Goal: Information Seeking & Learning: Learn about a topic

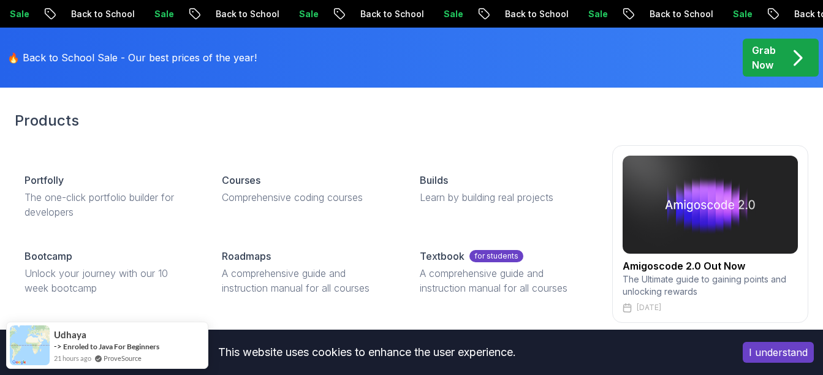
scroll to position [61, 0]
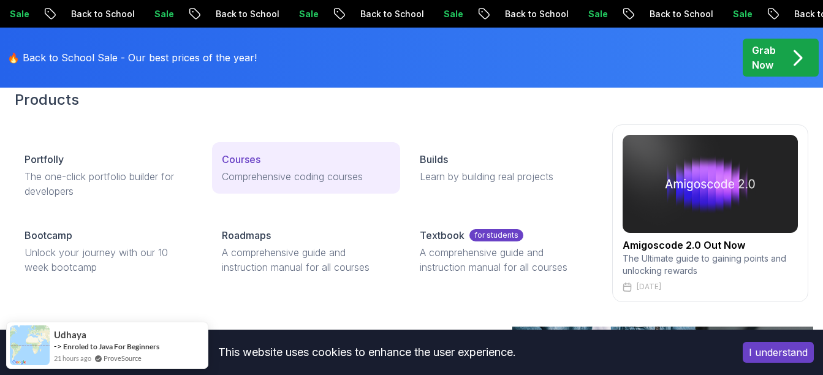
drag, startPoint x: 251, startPoint y: 158, endPoint x: 262, endPoint y: 164, distance: 12.3
click at [251, 158] on p "Courses" at bounding box center [241, 159] width 39 height 15
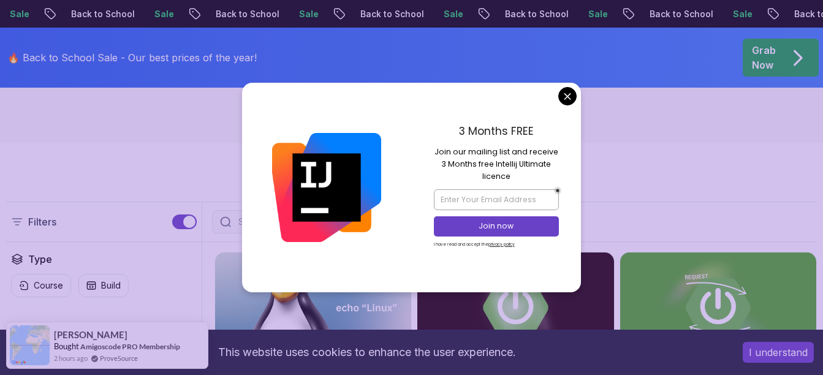
scroll to position [306, 0]
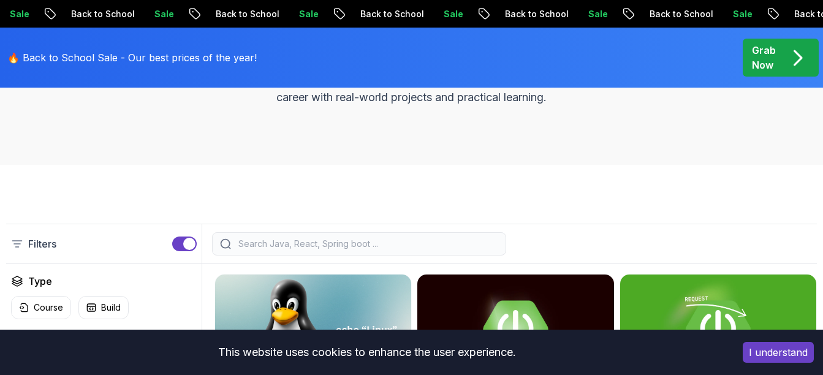
scroll to position [245, 0]
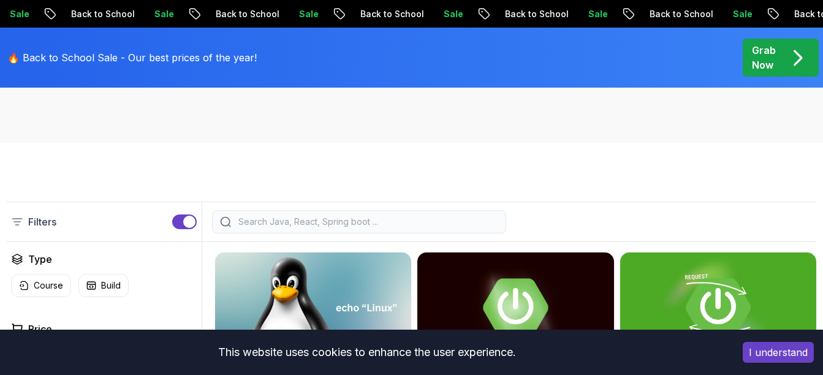
click at [296, 222] on input "search" at bounding box center [367, 222] width 262 height 12
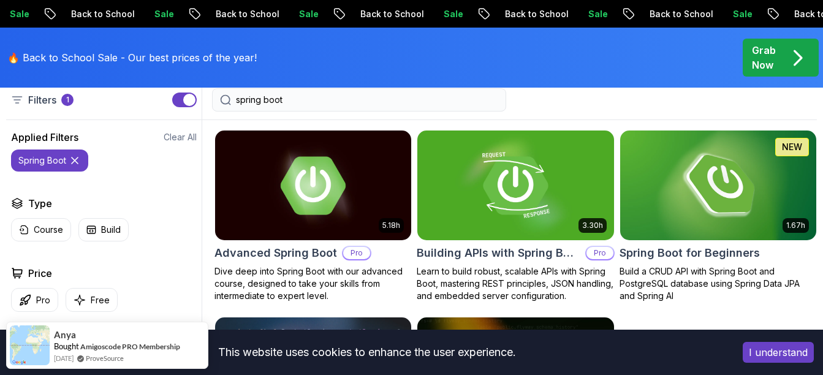
scroll to position [368, 0]
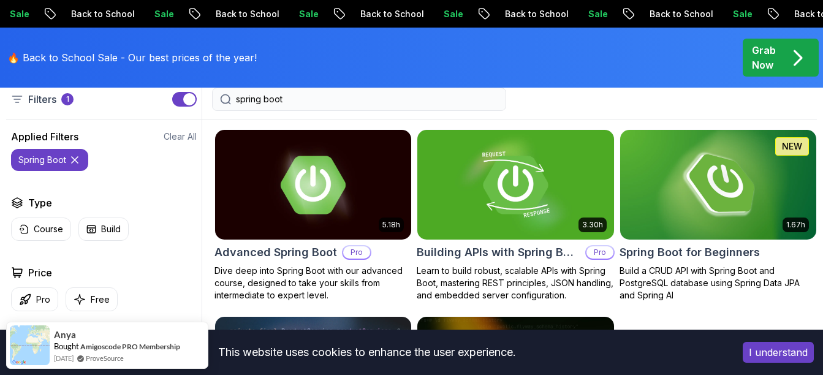
type input "spring boot"
drag, startPoint x: 784, startPoint y: 355, endPoint x: 808, endPoint y: 354, distance: 23.3
click at [784, 355] on button "I understand" at bounding box center [778, 352] width 71 height 21
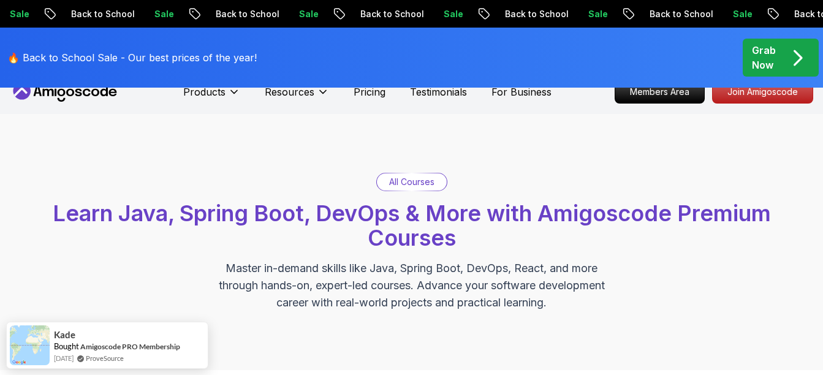
scroll to position [0, 0]
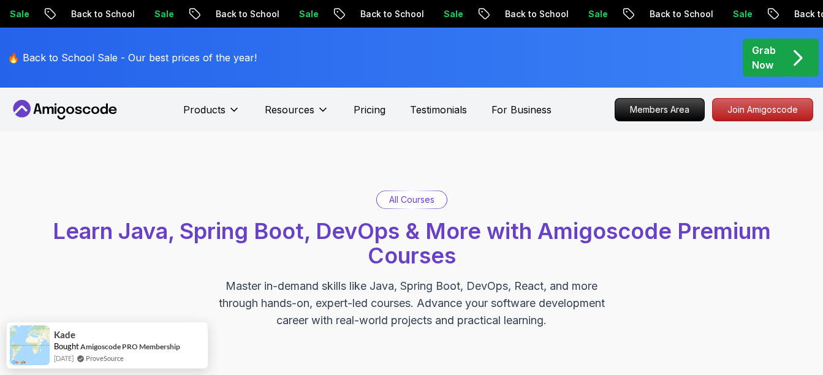
click at [780, 58] on div "Grab Now" at bounding box center [781, 57] width 58 height 29
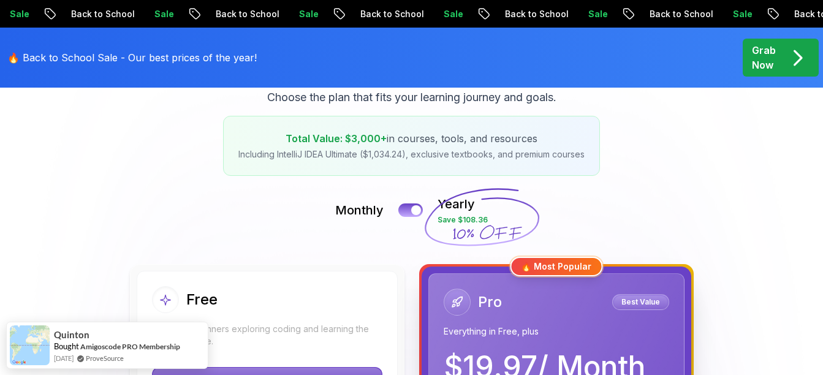
scroll to position [123, 0]
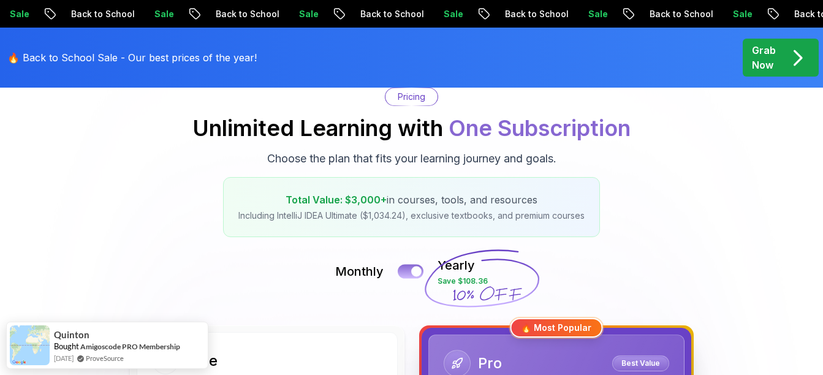
click at [418, 270] on div at bounding box center [416, 272] width 10 height 10
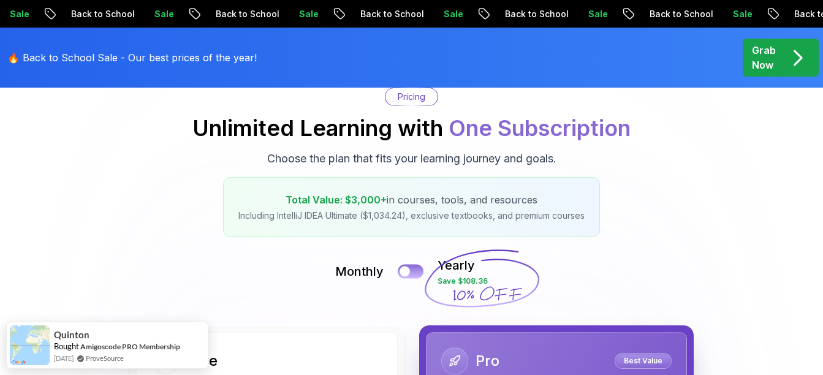
click at [415, 270] on button at bounding box center [411, 271] width 26 height 14
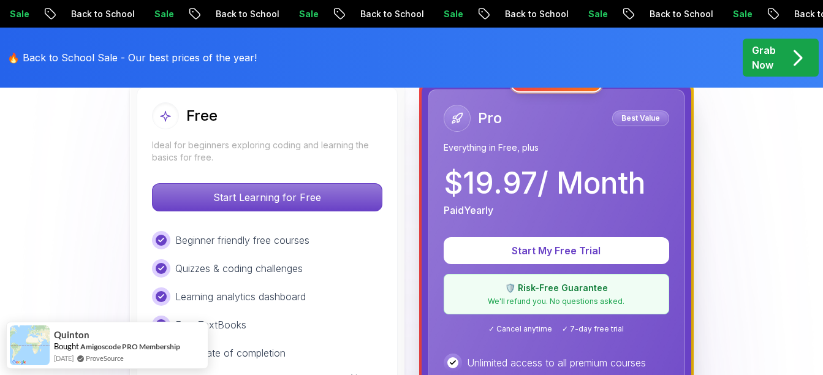
scroll to position [184, 0]
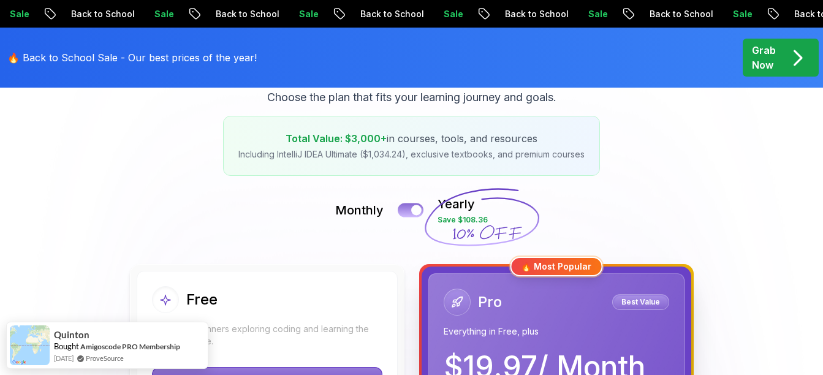
click at [413, 210] on div at bounding box center [416, 210] width 10 height 10
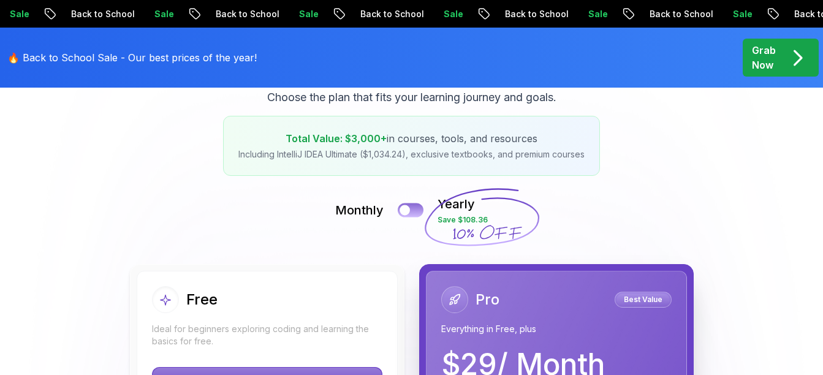
click at [411, 208] on button at bounding box center [411, 210] width 26 height 14
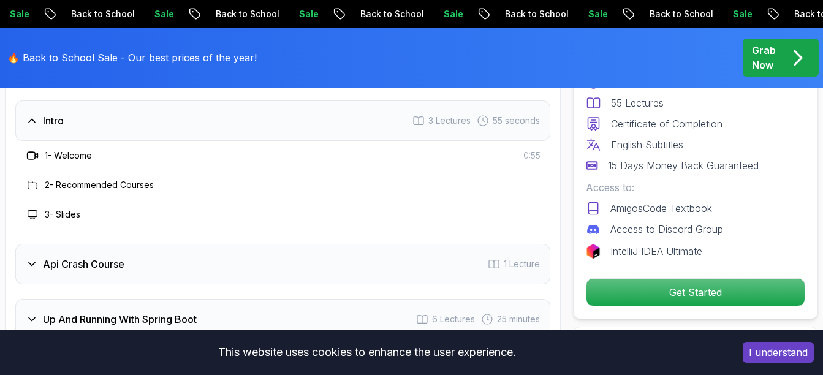
scroll to position [2084, 0]
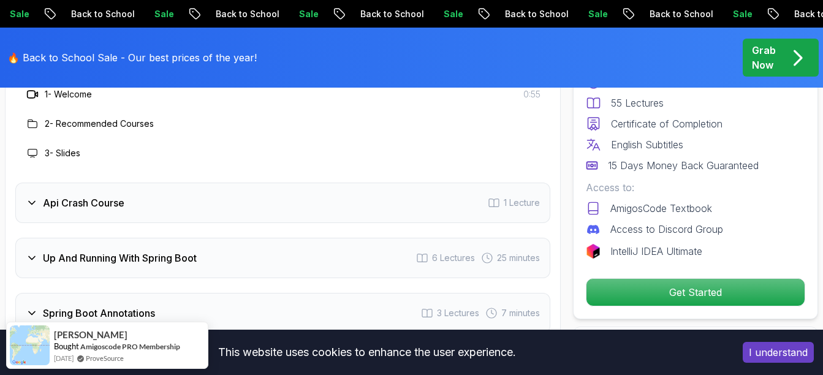
click at [102, 205] on h3 "Api Crash Course" at bounding box center [84, 202] width 82 height 15
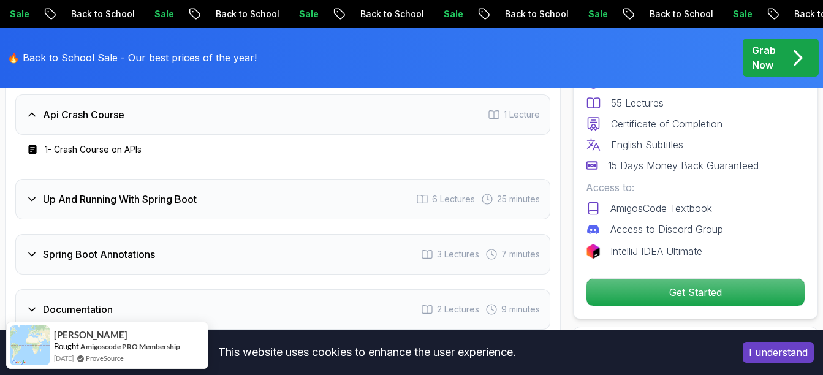
click at [159, 194] on h3 "Up And Running With Spring Boot" at bounding box center [120, 199] width 154 height 15
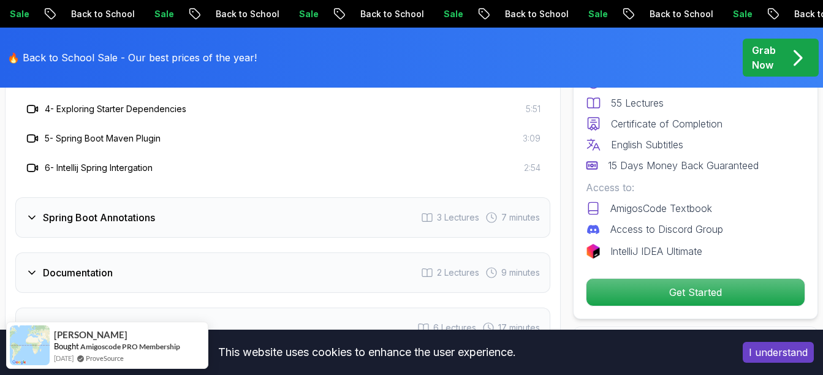
click at [155, 221] on h3 "Spring Boot Annotations" at bounding box center [99, 217] width 112 height 15
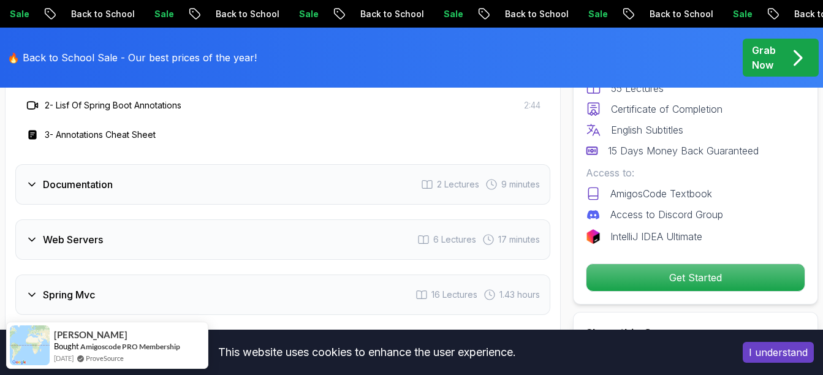
scroll to position [2206, 0]
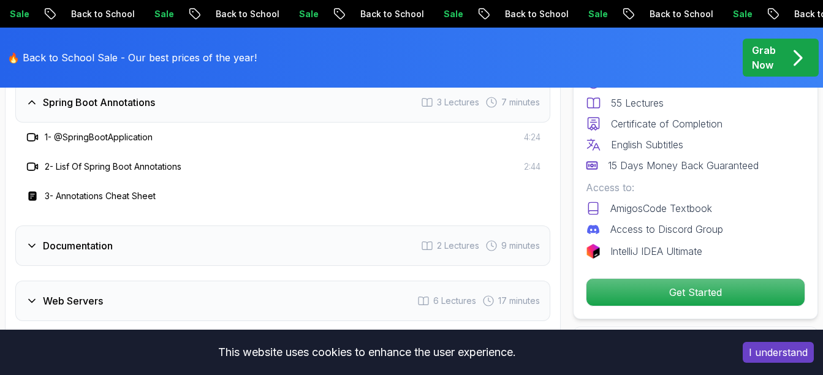
click at [128, 199] on h3 "3 - Annotations Cheat Sheet" at bounding box center [100, 196] width 111 height 12
click at [107, 245] on h3 "Documentation" at bounding box center [78, 245] width 70 height 15
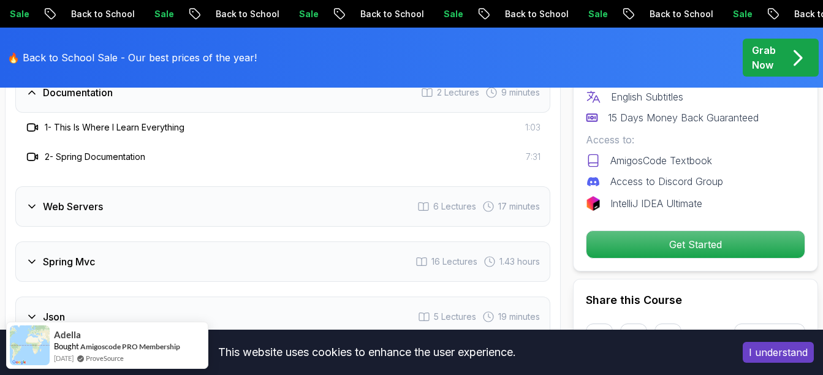
scroll to position [2267, 0]
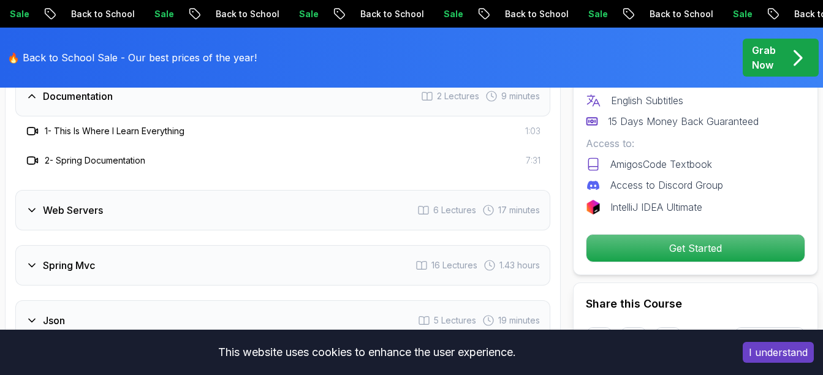
click at [110, 221] on div "Web Servers 6 Lectures 17 minutes" at bounding box center [282, 210] width 535 height 40
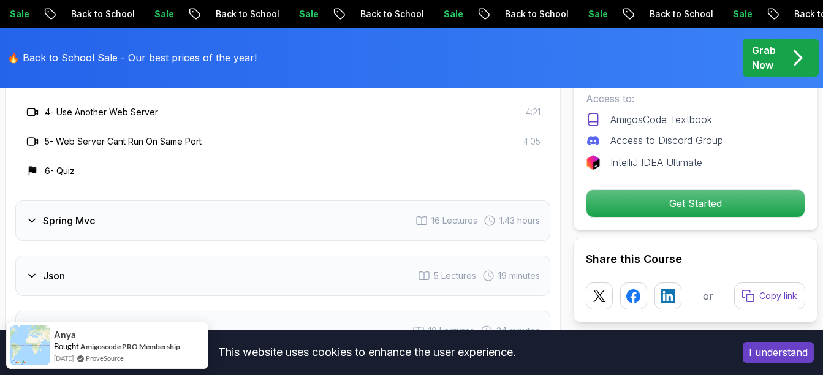
scroll to position [2451, 0]
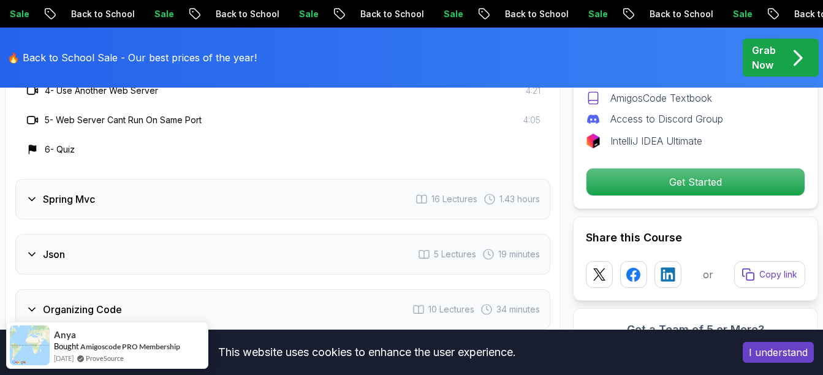
click at [100, 205] on div "Spring Mvc 16 Lectures 1.43 hours" at bounding box center [282, 199] width 535 height 40
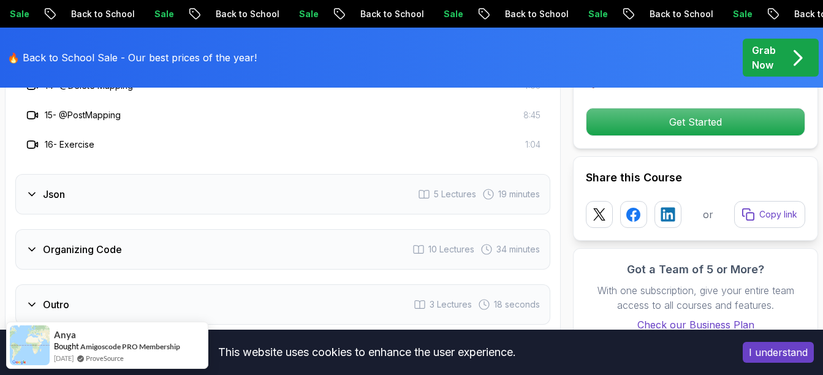
scroll to position [2819, 0]
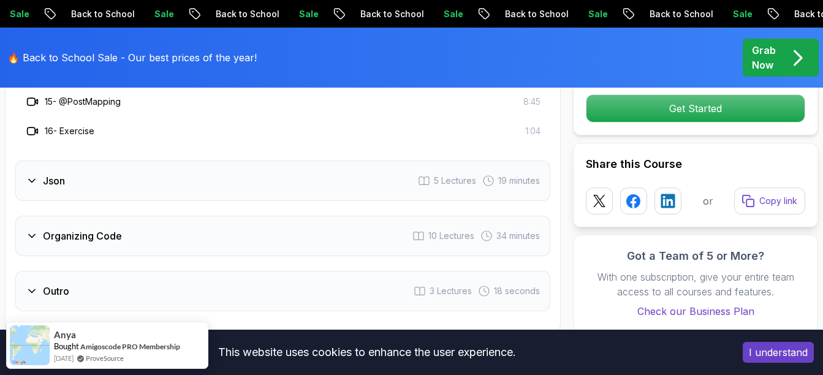
click at [94, 226] on div "Organizing Code 10 Lectures 34 minutes" at bounding box center [282, 236] width 535 height 40
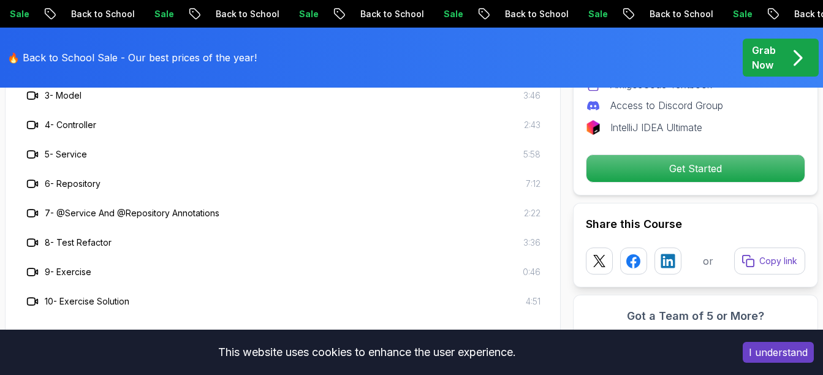
scroll to position [2758, 0]
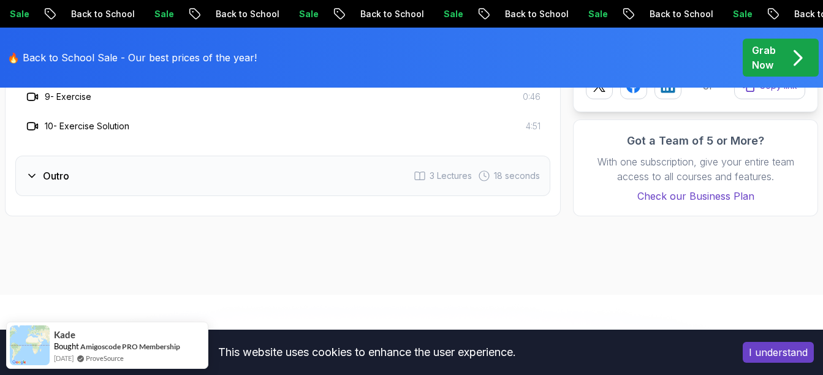
click at [61, 168] on div "Outro 3 Lectures 18 seconds" at bounding box center [282, 176] width 535 height 40
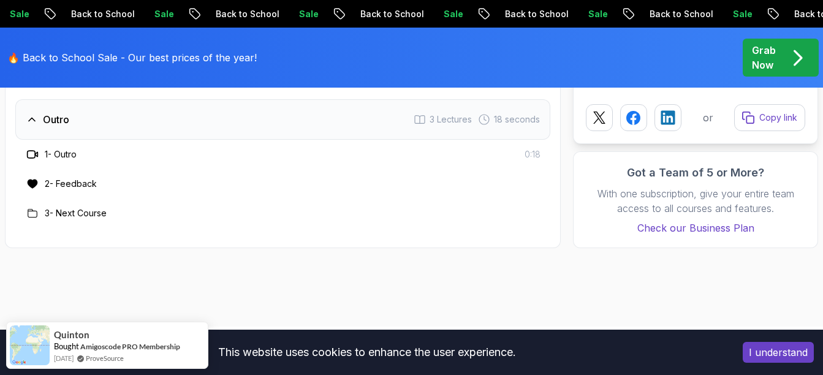
scroll to position [2390, 0]
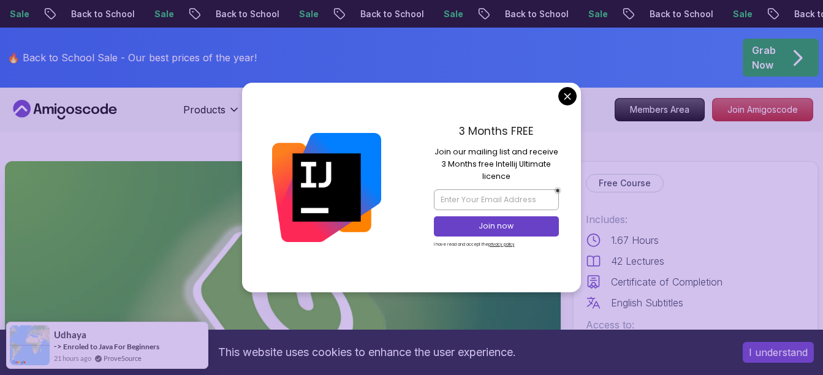
drag, startPoint x: 565, startPoint y: 102, endPoint x: 558, endPoint y: 119, distance: 19.0
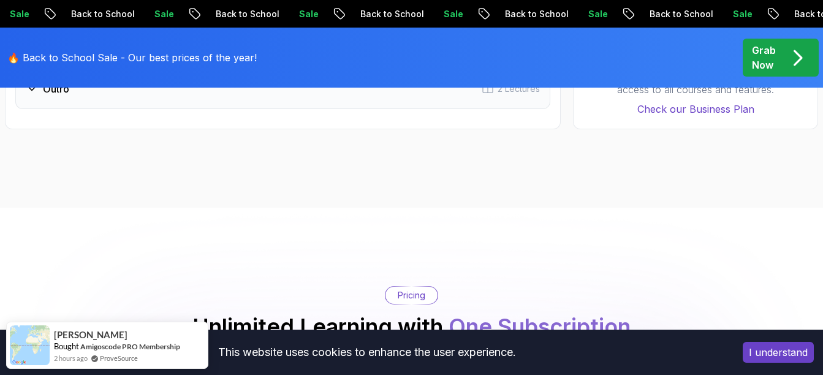
scroll to position [2329, 0]
